Goal: Information Seeking & Learning: Learn about a topic

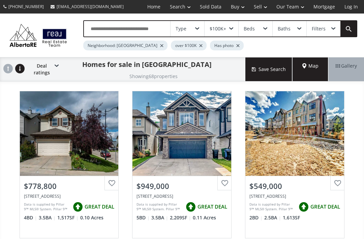
scroll to position [3, 0]
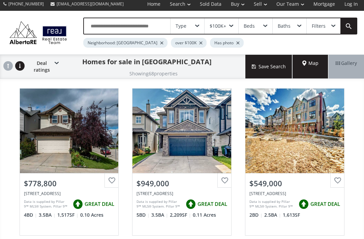
click at [196, 24] on div "Type" at bounding box center [188, 26] width 34 height 16
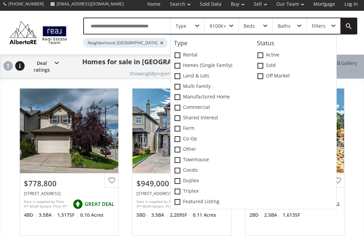
click at [179, 65] on span at bounding box center [178, 66] width 6 height 6
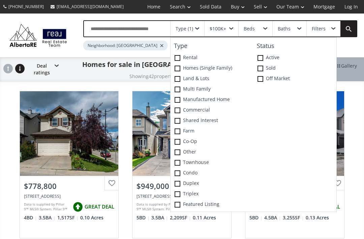
click at [352, 46] on div "Type (1) Type Rental Homes (Single Family) Land & Lots Multi family Manufacture…" at bounding box center [214, 35] width 288 height 30
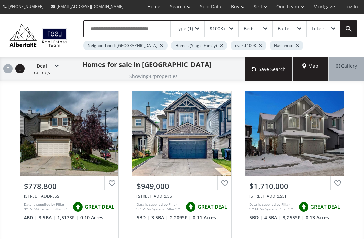
click at [234, 30] on div "$100K+" at bounding box center [222, 29] width 34 height 16
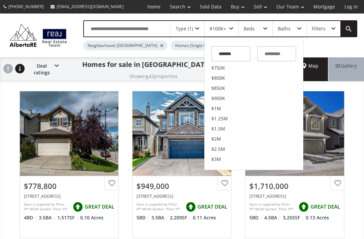
scroll to position [165, 0]
click at [226, 93] on li "$900K" at bounding box center [254, 97] width 99 height 10
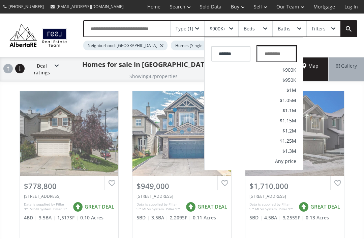
type input "*******"
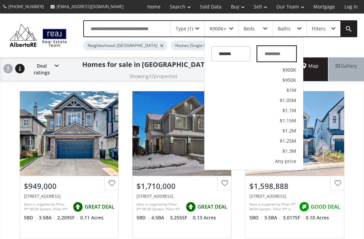
click at [289, 51] on input "text" at bounding box center [276, 54] width 39 height 16
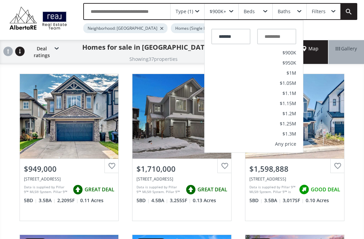
scroll to position [17, 0]
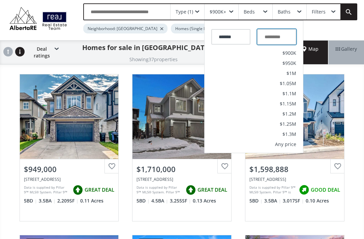
click at [281, 35] on input "text" at bounding box center [276, 37] width 39 height 16
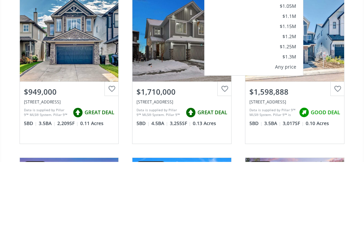
click at [295, 142] on div "Any price" at bounding box center [285, 144] width 21 height 5
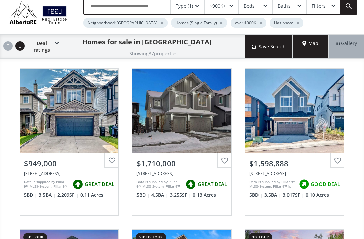
scroll to position [0, 0]
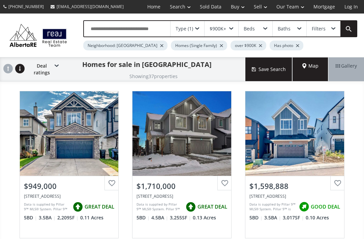
click at [266, 27] on span at bounding box center [266, 28] width 4 height 3
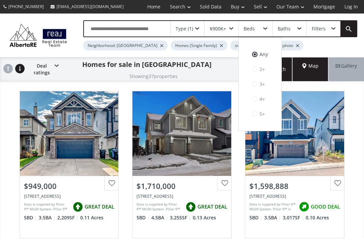
click at [255, 94] on label "4+" at bounding box center [260, 98] width 29 height 11
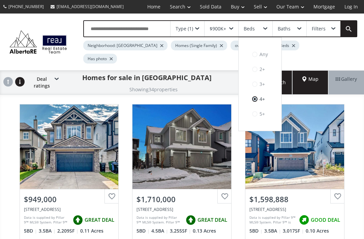
click at [301, 26] on div "Baths" at bounding box center [290, 29] width 34 height 16
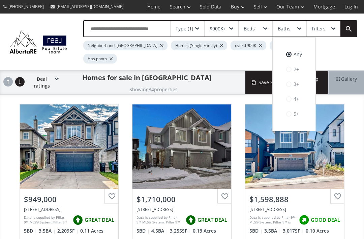
click at [292, 66] on label "2+" at bounding box center [294, 68] width 29 height 11
click at [356, 30] on link at bounding box center [349, 29] width 16 height 16
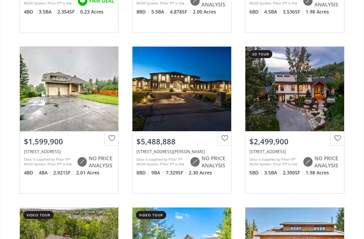
scroll to position [1182, 0]
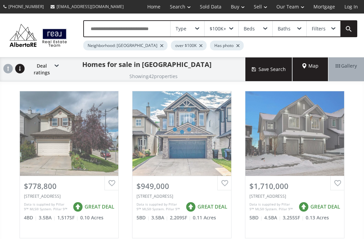
scroll to position [3, 0]
